Goal: Use online tool/utility: Utilize a website feature to perform a specific function

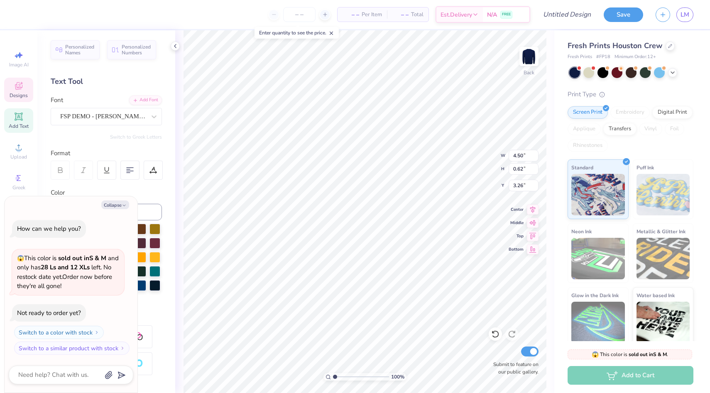
scroll to position [0, 1]
type textarea "x"
type textarea "T"
type textarea "x"
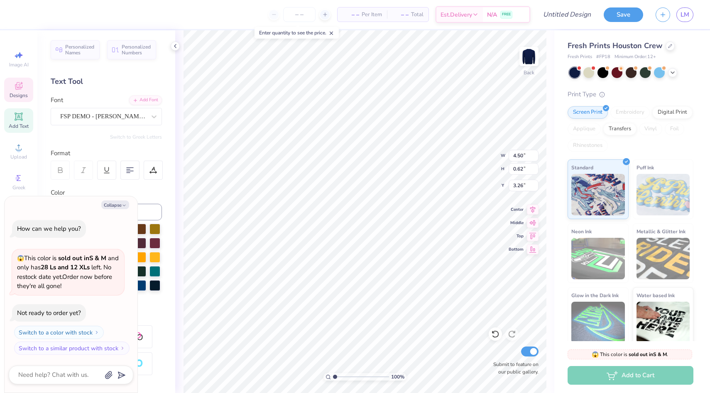
type textarea "Te"
type textarea "x"
type textarea "T"
type textarea "x"
type textarea "TE"
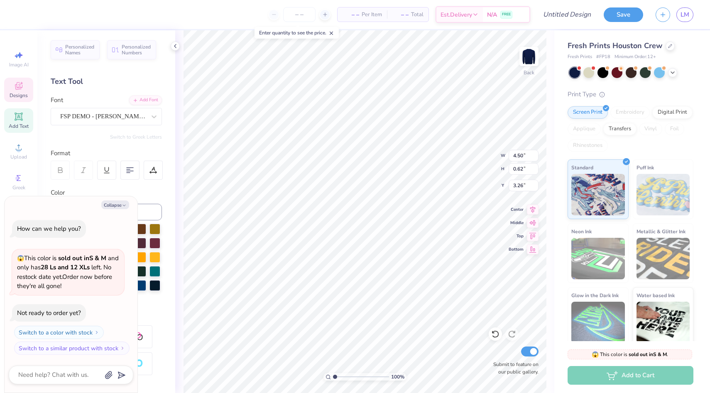
type textarea "x"
type textarea "TEX"
type textarea "x"
type textarea "TEXA"
type textarea "x"
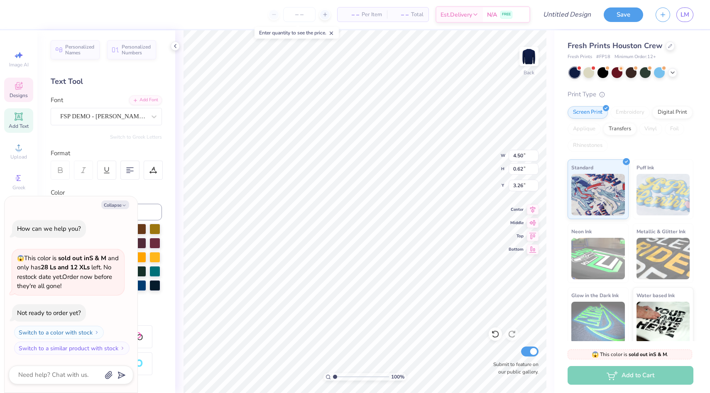
type textarea "[US_STATE]"
type textarea "x"
type textarea "[US_STATE]"
type textarea "x"
type textarea "[US_STATE] A&"
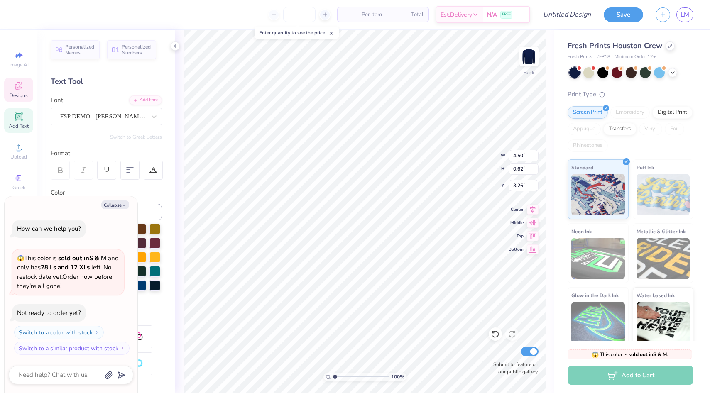
type textarea "x"
type textarea "[US_STATE] A&M"
type textarea "x"
type input "10.57"
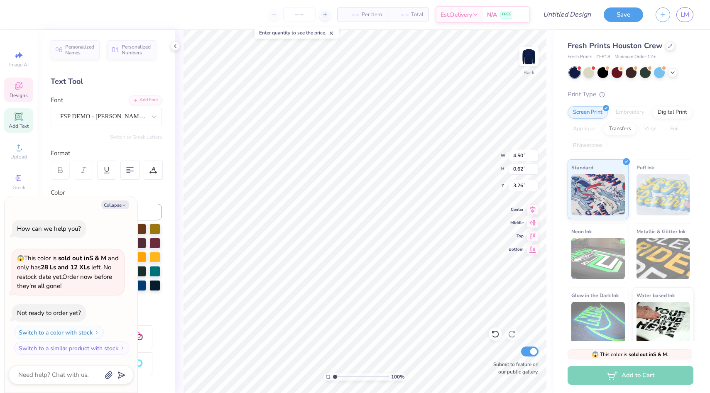
type input "1.97"
type input "4.24"
type textarea "x"
type input "4.50"
type input "0.62"
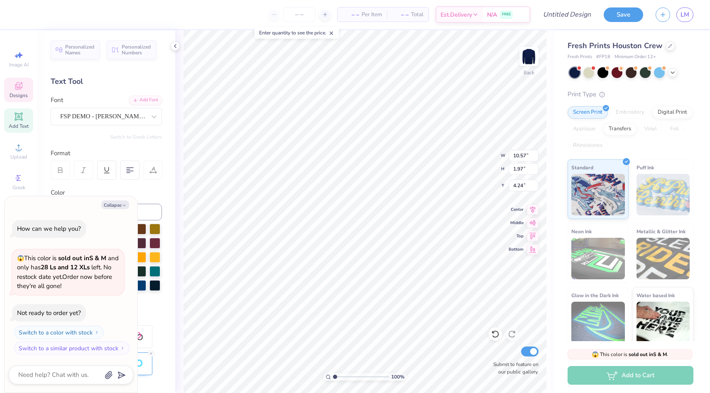
type input "3.33"
type textarea "x"
type textarea "[US_STATE] AM"
type textarea "x"
type textarea "[US_STATE] A&M"
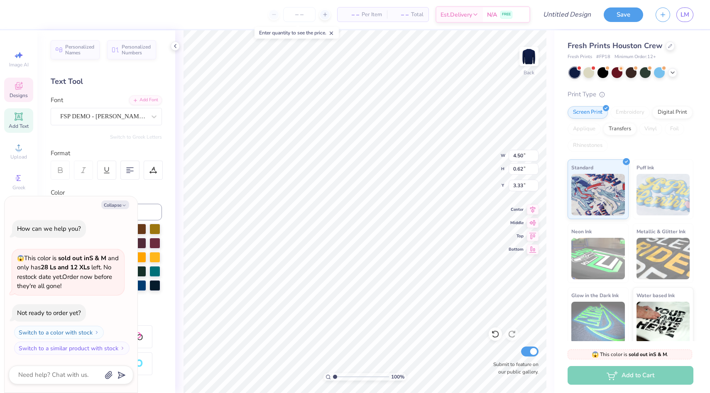
type textarea "x"
type input "10.57"
type input "1.97"
type input "4.24"
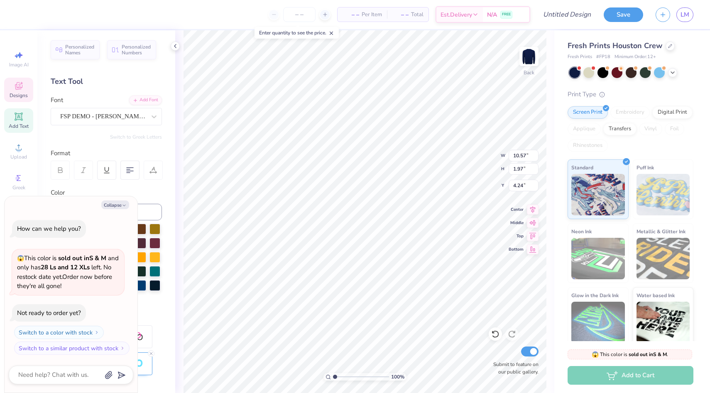
type textarea "x"
type textarea "C"
type textarea "x"
type textarea "CH"
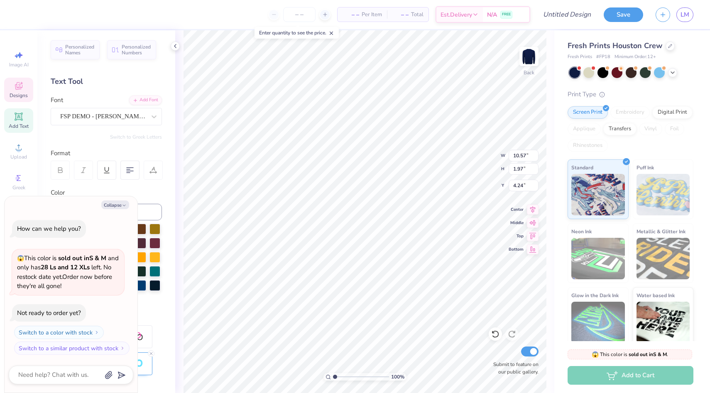
type textarea "x"
type textarea "CHw"
type textarea "x"
type textarea "CHww"
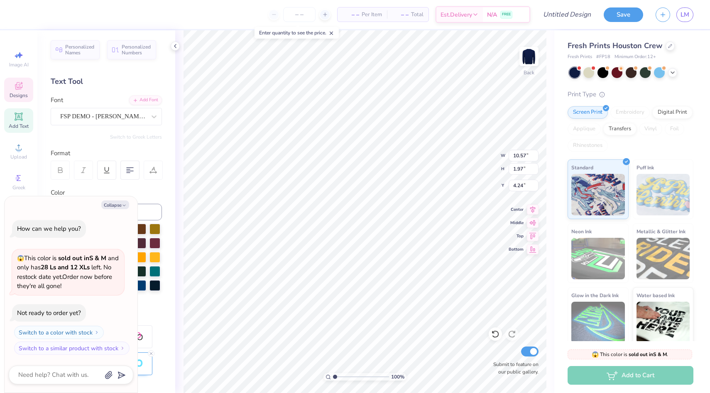
type textarea "x"
type textarea "CHw"
type textarea "x"
type textarea "CH"
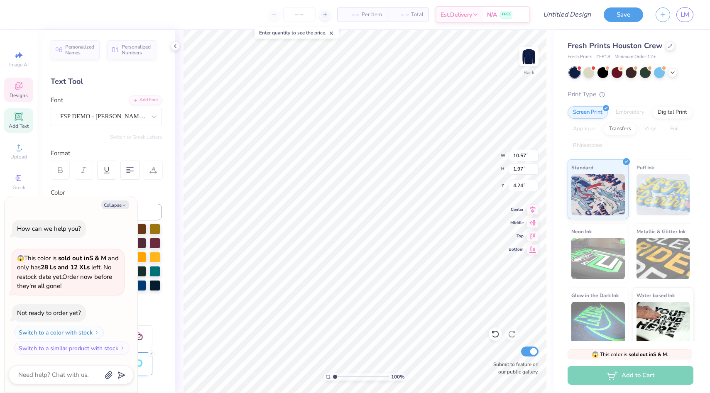
type textarea "x"
type textarea "C"
type textarea "x"
type textarea "CHE"
type textarea "x"
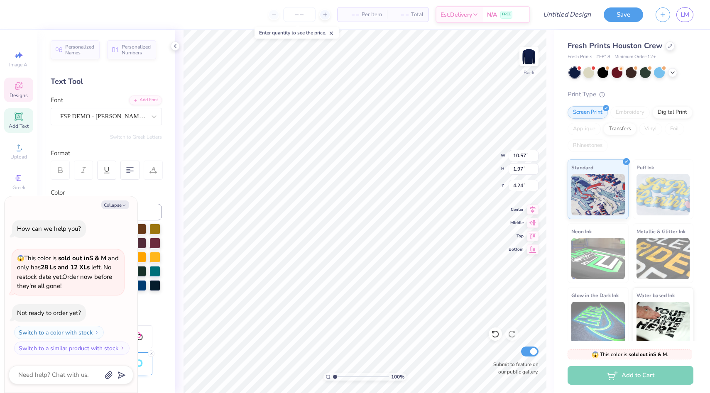
type textarea "CHEE"
type textarea "x"
type textarea "CHEER"
type textarea "x"
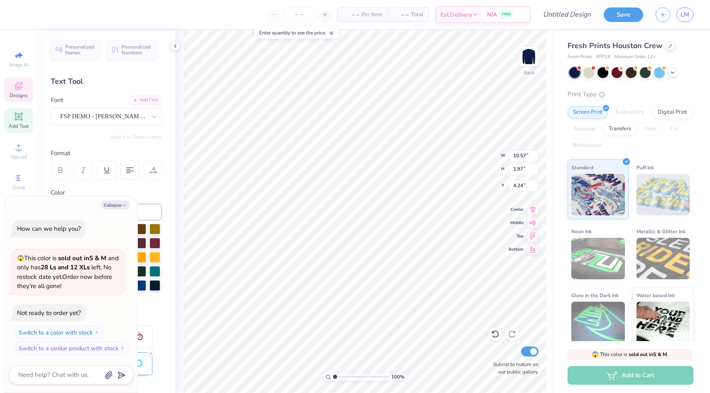
type textarea "CHEERL"
type textarea "x"
type textarea "CHEERLE"
type textarea "x"
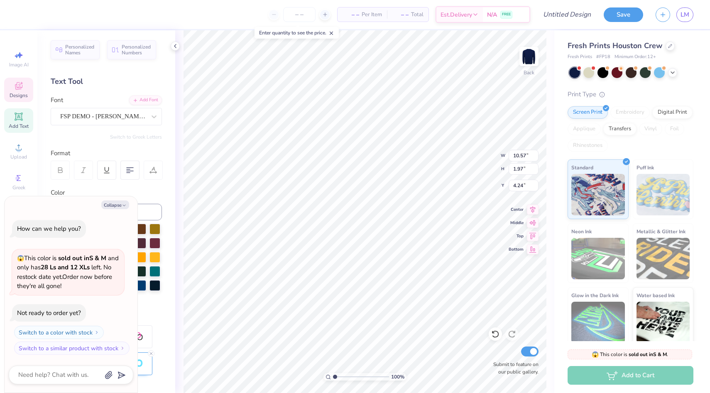
type textarea "CHEERLEA"
type textarea "x"
type textarea "CHEERLEAD"
type textarea "x"
type textarea "CHEERLEADI"
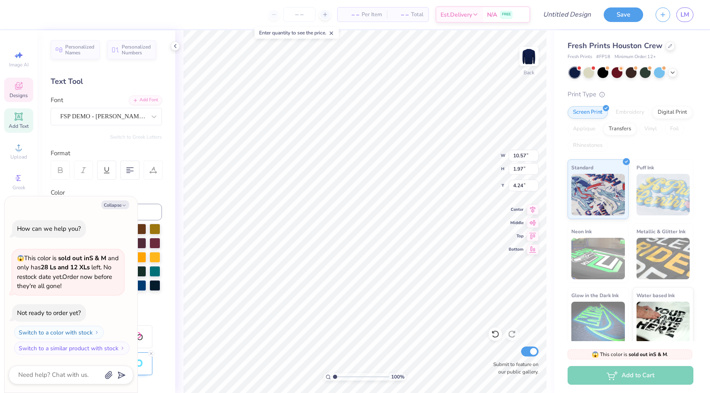
type textarea "x"
type textarea "CHEERLEADIN"
type textarea "x"
type textarea "CHEERLEADING"
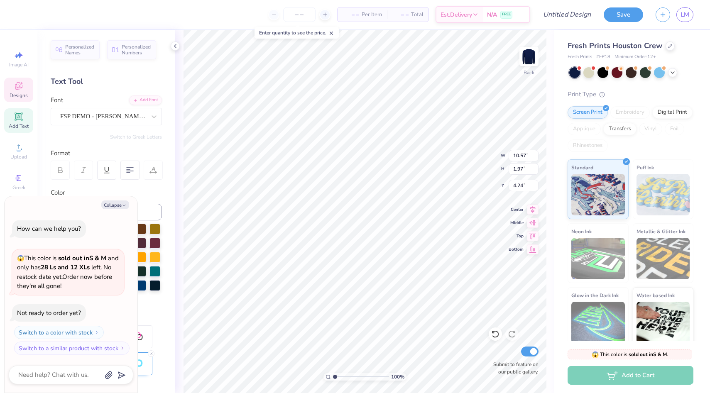
type textarea "x"
type input "1.95"
type input "0.55"
type input "6.98"
type textarea "x"
